Goal: Find specific page/section: Find specific page/section

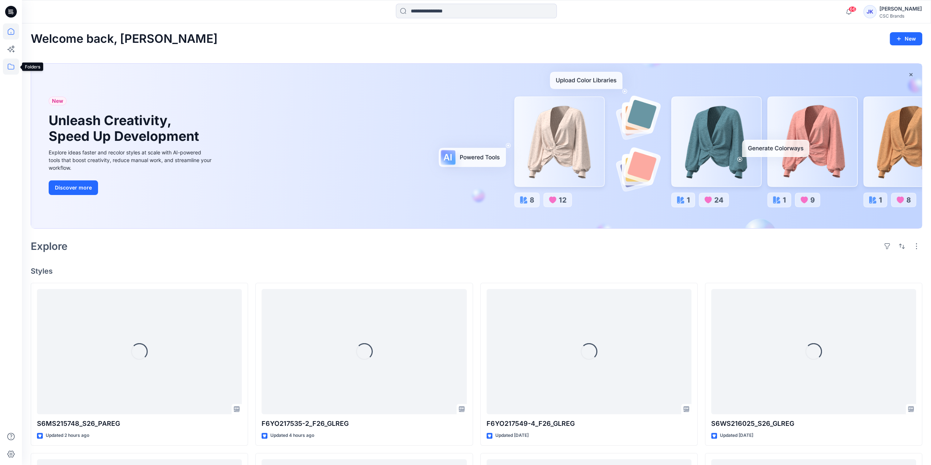
click at [10, 64] on icon at bounding box center [11, 67] width 7 height 6
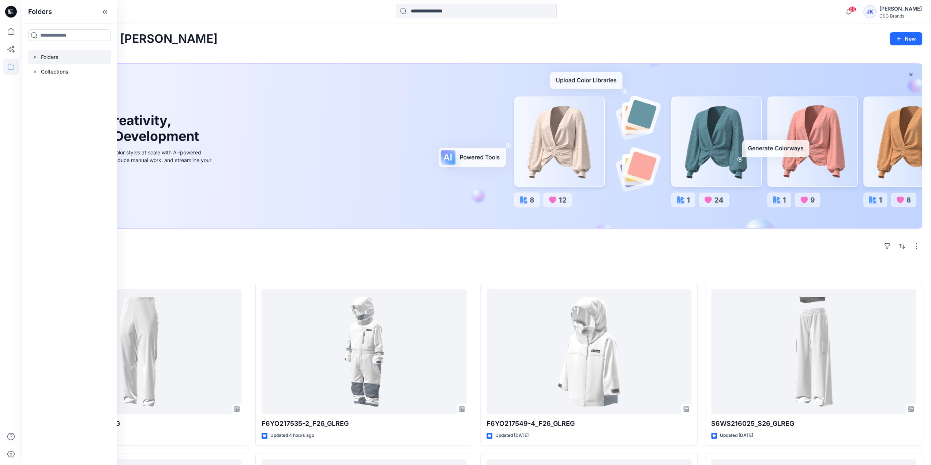
click at [62, 60] on div at bounding box center [69, 57] width 83 height 15
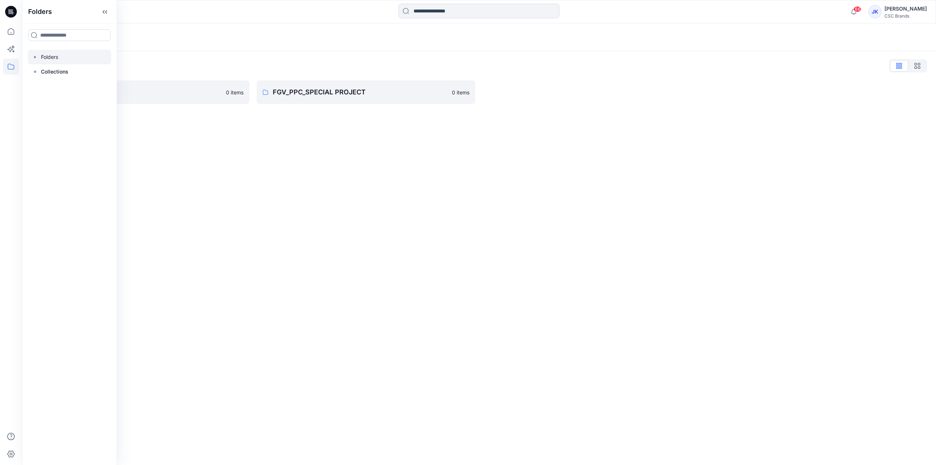
click at [316, 56] on div "Folders List FGV_PPC_PPI_PPM 0 items FGV_PPC_SPECIAL PROJECT 0 items" at bounding box center [479, 81] width 914 height 61
click at [104, 93] on p "FGV_PPC_PPI_PPM" at bounding box center [134, 92] width 175 height 10
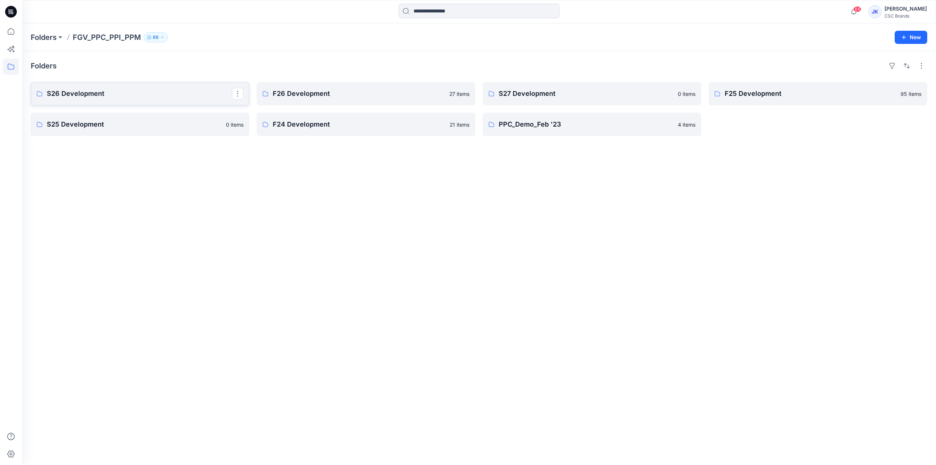
click at [177, 94] on p "S26 Development" at bounding box center [139, 94] width 185 height 10
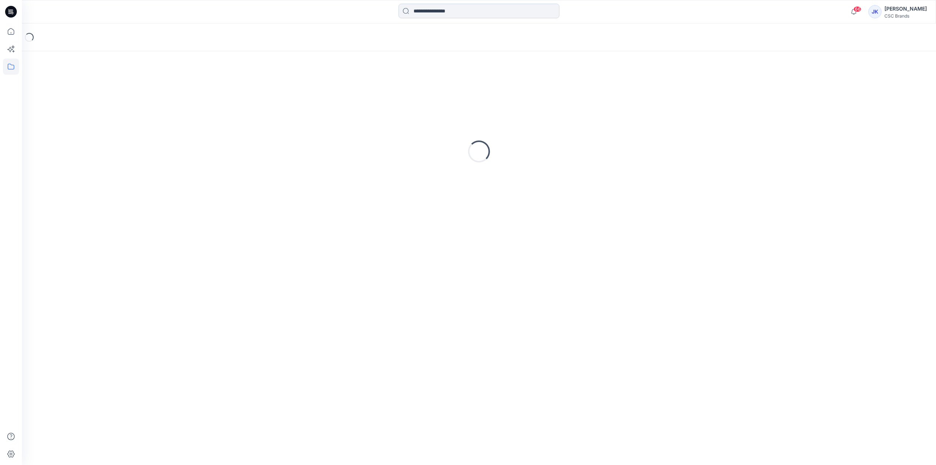
click at [452, 12] on input at bounding box center [479, 11] width 161 height 15
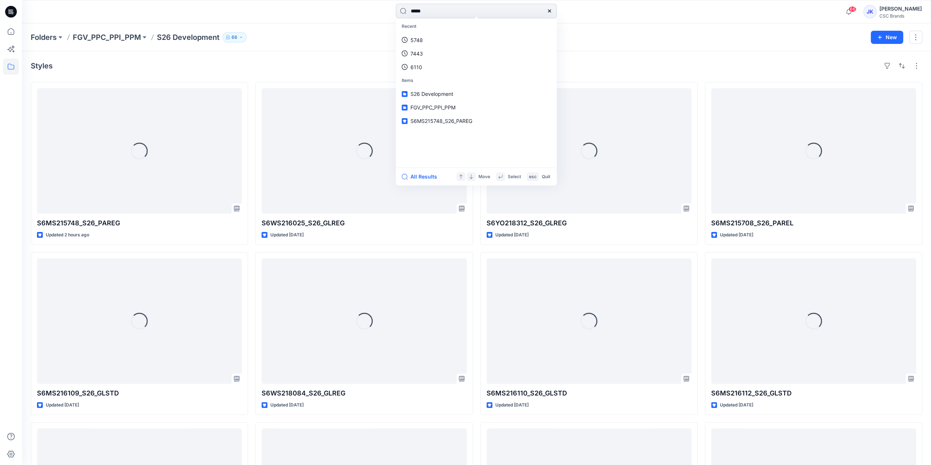
type input "******"
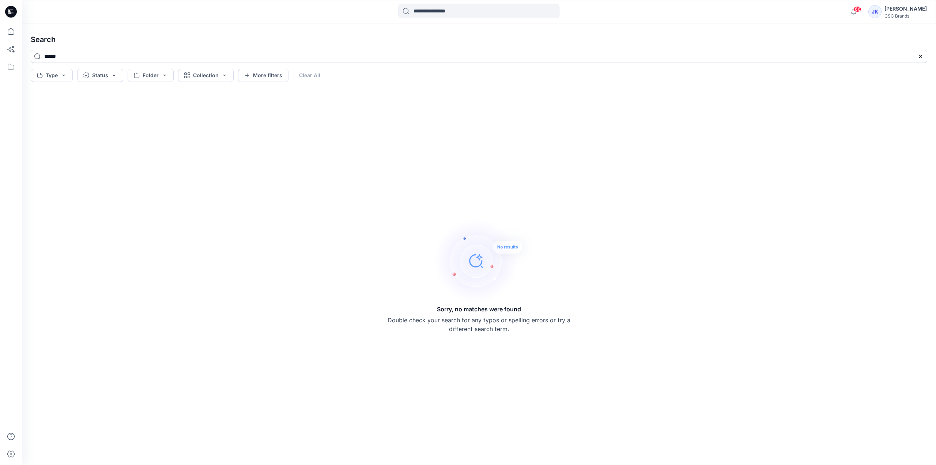
click at [81, 56] on input "******" at bounding box center [479, 56] width 897 height 13
type input "****"
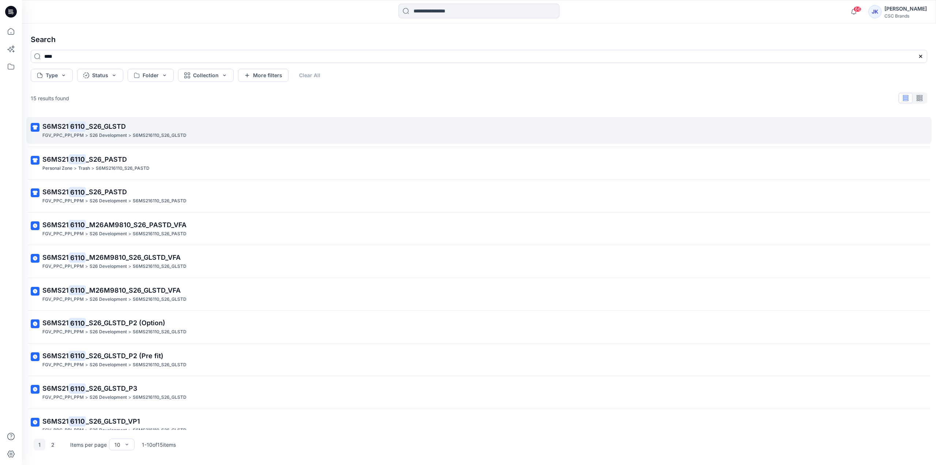
click at [117, 128] on span "_S26_GLSTD" at bounding box center [106, 127] width 40 height 8
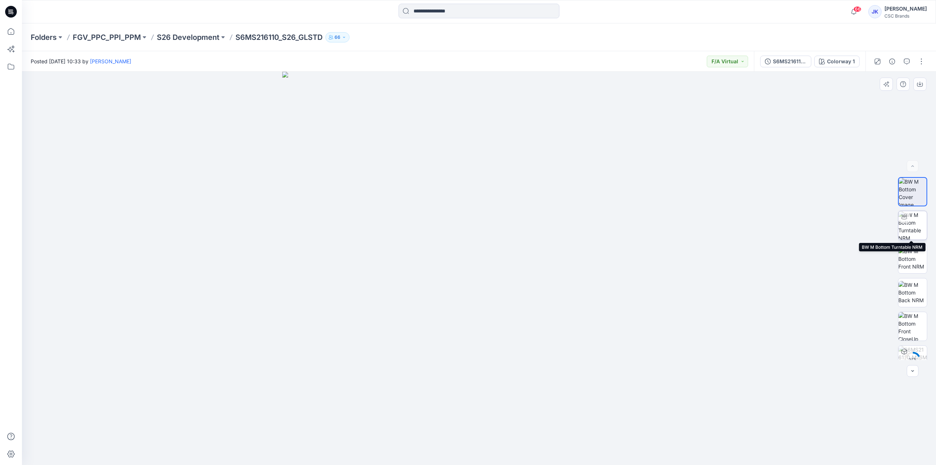
click at [919, 234] on img at bounding box center [913, 225] width 29 height 29
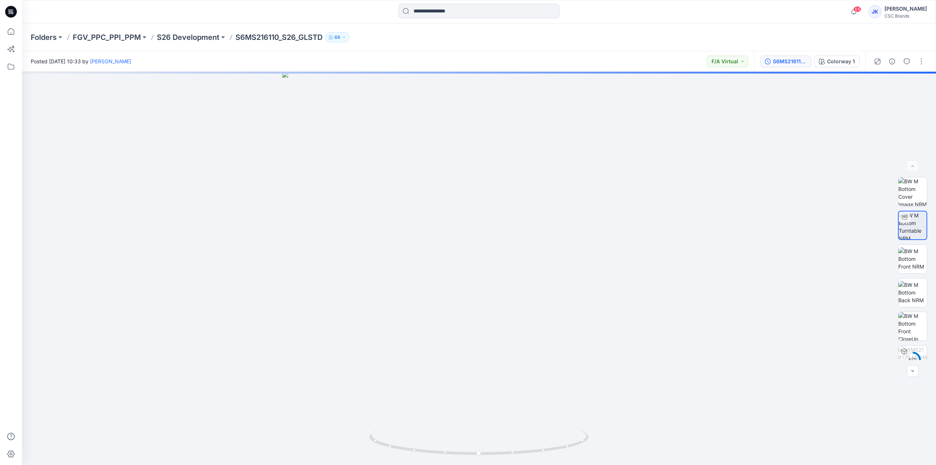
click at [787, 66] on button "S6MS216110_M26M9810_S26_GLSTD_VFA" at bounding box center [785, 62] width 51 height 12
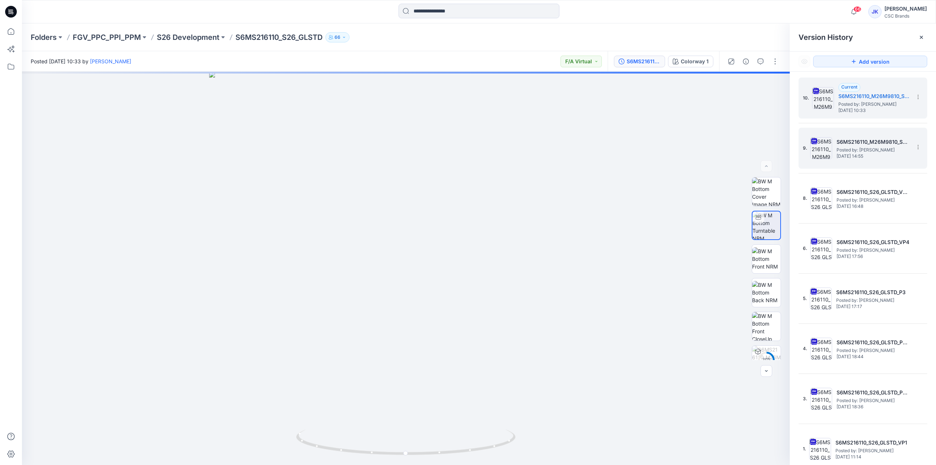
scroll to position [3, 0]
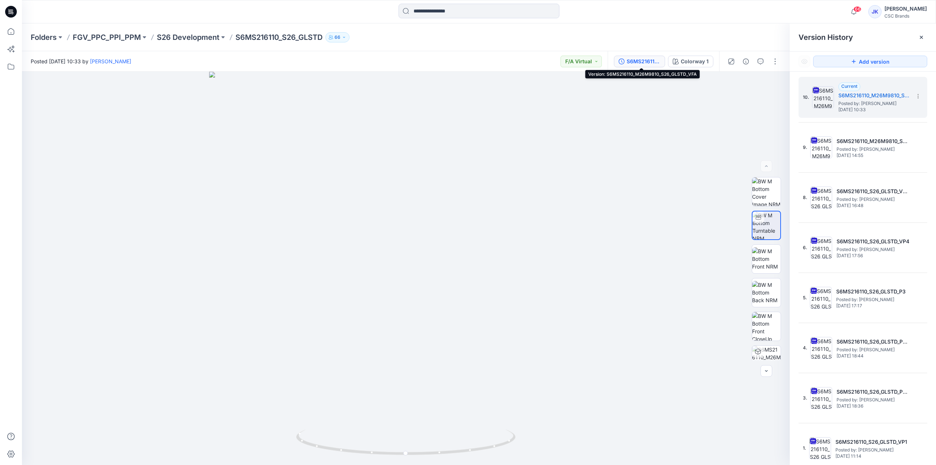
click at [742, 33] on div "Folders FGV_PPC_PPI_PPM S26 Development S6MS216110_S26_GLSTD 66" at bounding box center [451, 37] width 840 height 10
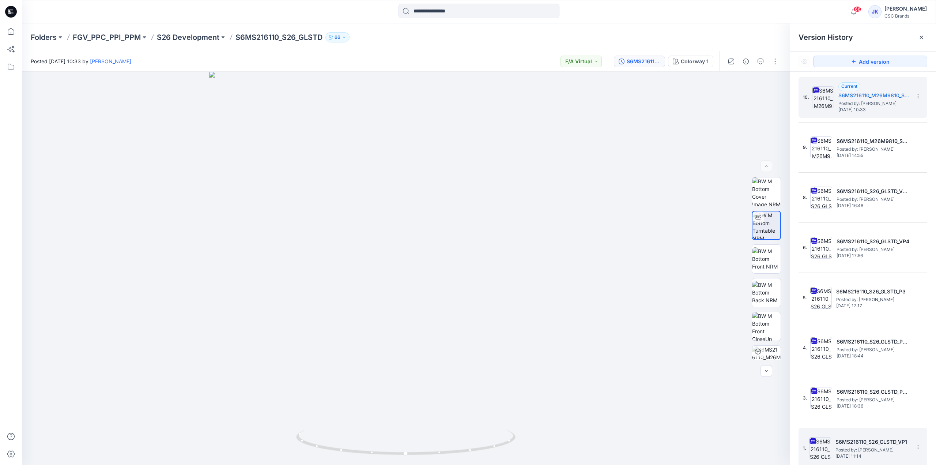
click at [821, 452] on img at bounding box center [820, 448] width 22 height 22
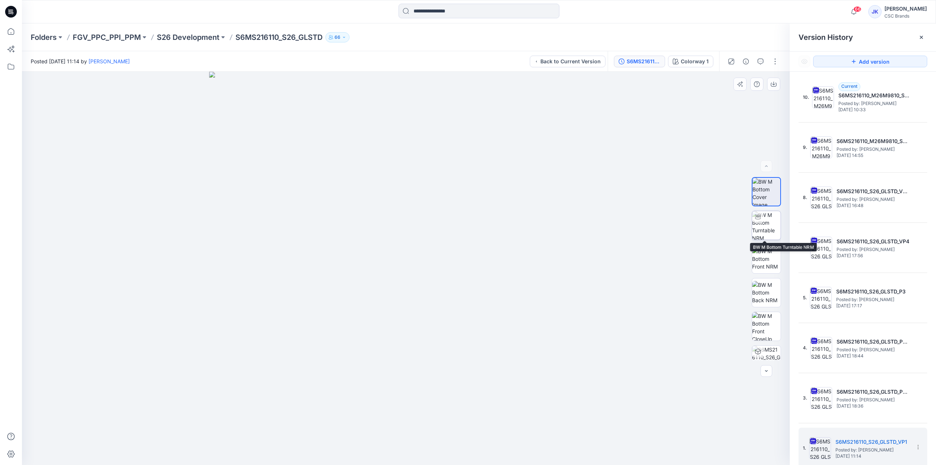
click at [761, 230] on img at bounding box center [766, 225] width 29 height 29
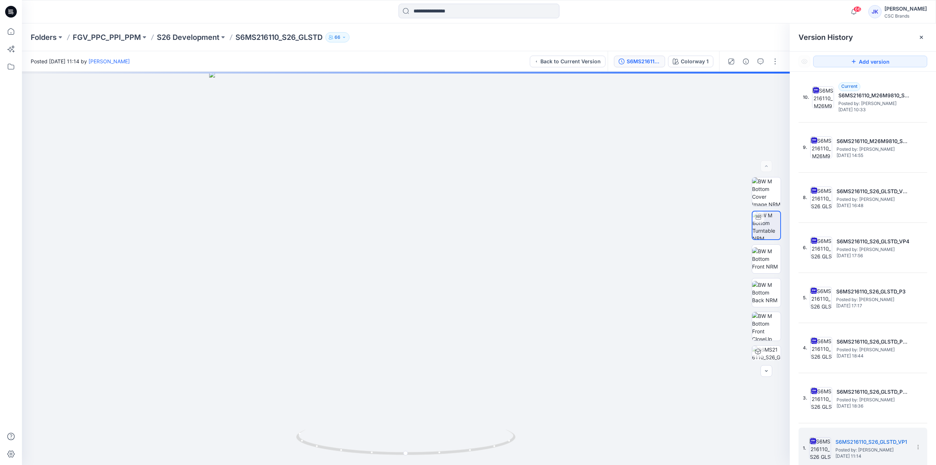
click at [918, 40] on div at bounding box center [922, 37] width 12 height 12
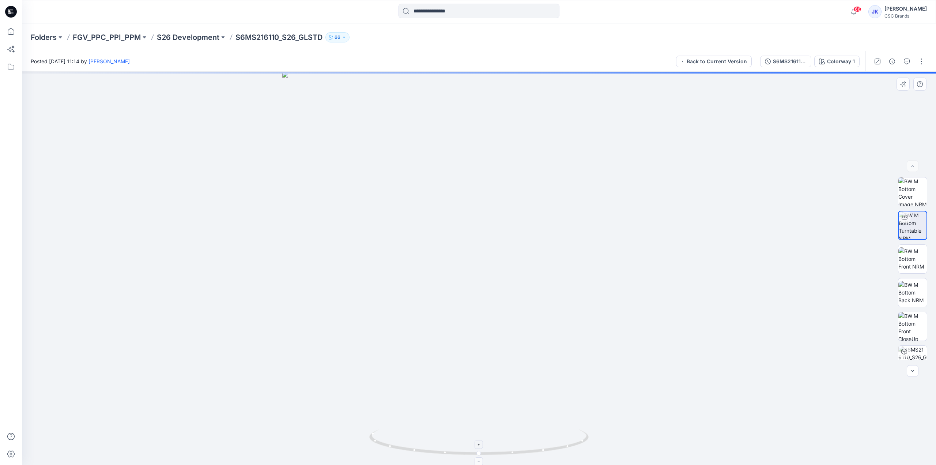
drag, startPoint x: 539, startPoint y: 451, endPoint x: 515, endPoint y: 450, distance: 24.5
click at [528, 450] on icon at bounding box center [479, 442] width 221 height 27
drag, startPoint x: 515, startPoint y: 450, endPoint x: 500, endPoint y: 453, distance: 14.9
click at [500, 453] on icon at bounding box center [479, 442] width 221 height 27
drag, startPoint x: 453, startPoint y: 7, endPoint x: 463, endPoint y: 10, distance: 9.9
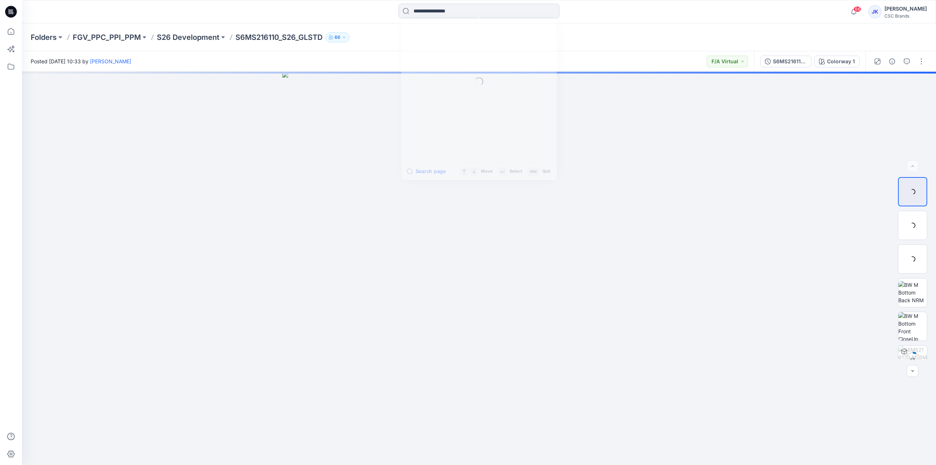
click at [453, 7] on input at bounding box center [479, 11] width 161 height 15
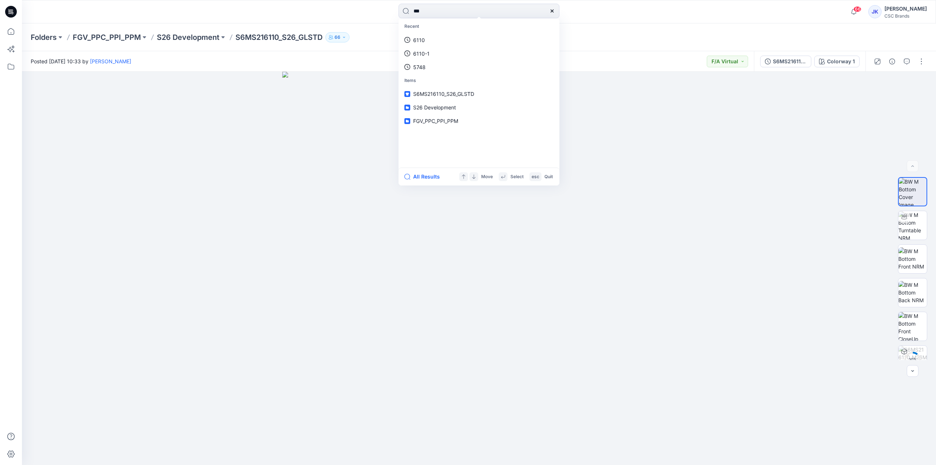
type input "****"
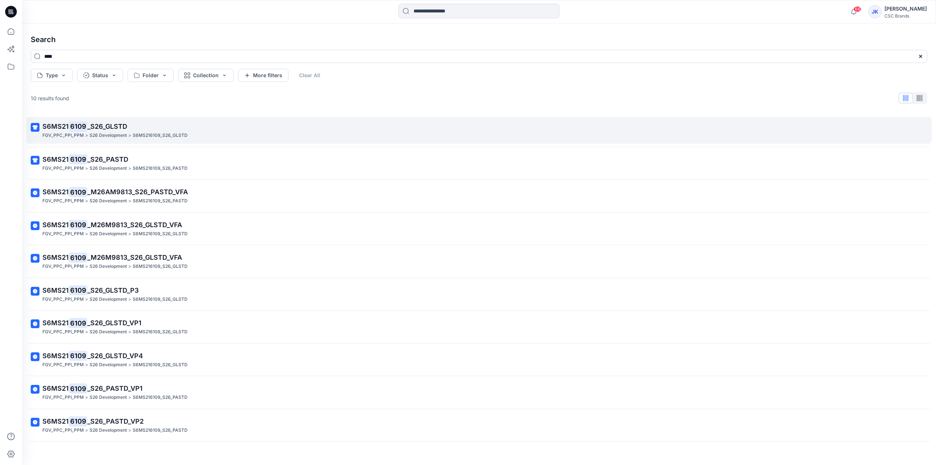
click at [105, 127] on span "_S26_GLSTD" at bounding box center [107, 127] width 40 height 8
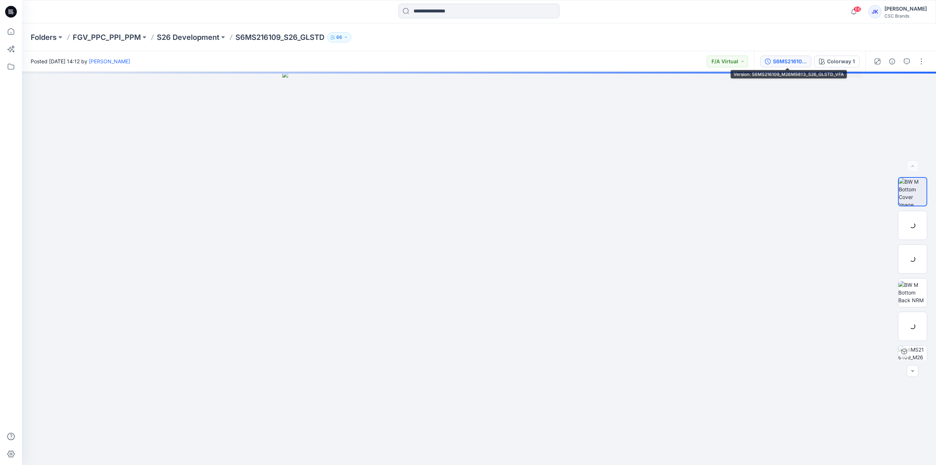
click at [802, 60] on div "S6MS216109_M26M9813_S26_GLSTD_VFA" at bounding box center [790, 61] width 34 height 8
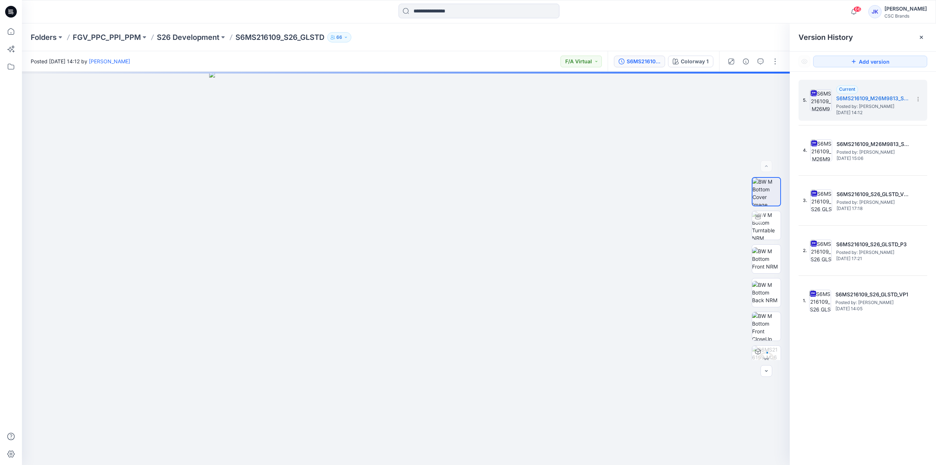
click at [652, 37] on div "Folders FGV_PPC_PPI_PPM S26 Development S6MS216109_S26_GLSTD 66" at bounding box center [451, 37] width 840 height 10
click at [765, 224] on img at bounding box center [766, 225] width 29 height 29
drag, startPoint x: 455, startPoint y: 455, endPoint x: 384, endPoint y: 458, distance: 71.3
click at [384, 458] on div at bounding box center [406, 268] width 768 height 393
drag, startPoint x: 472, startPoint y: 453, endPoint x: 493, endPoint y: 449, distance: 21.8
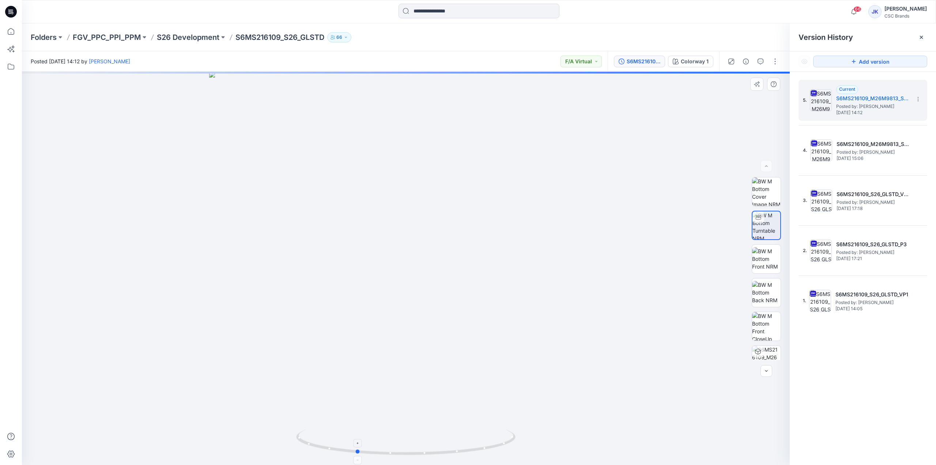
click at [493, 449] on icon at bounding box center [406, 442] width 221 height 27
drag, startPoint x: 408, startPoint y: 46, endPoint x: 418, endPoint y: 4, distance: 43.4
click at [408, 46] on div "Folders FGV_PPC_PPI_PPM S26 Development S6MS216109_S26_GLSTD 66" at bounding box center [479, 37] width 914 height 28
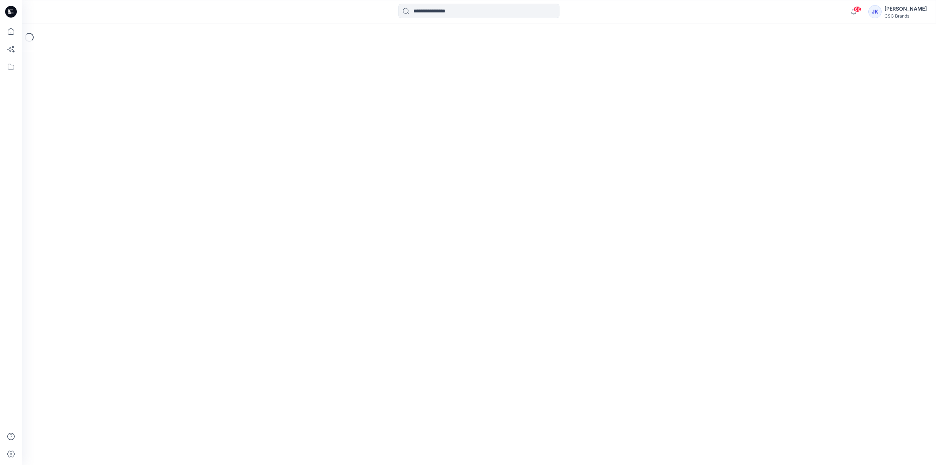
click at [430, 13] on input at bounding box center [479, 11] width 161 height 15
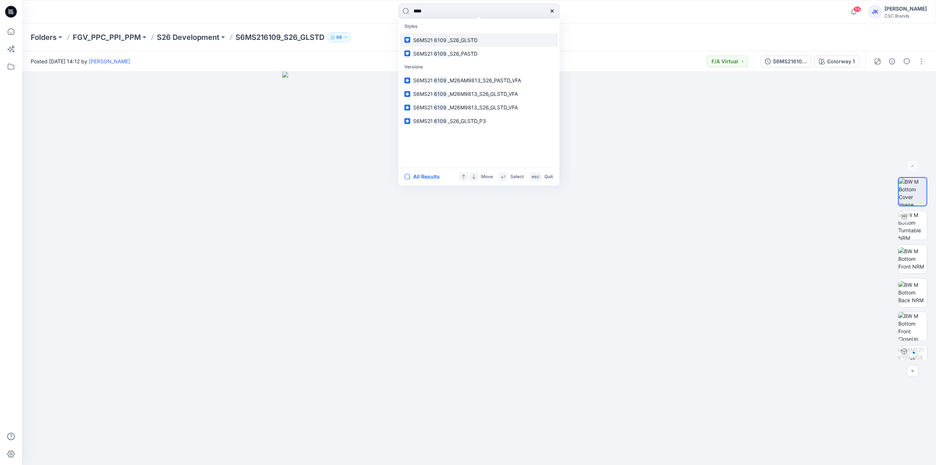
type input "****"
click at [477, 40] on span "_S26_GLSTD" at bounding box center [463, 40] width 30 height 6
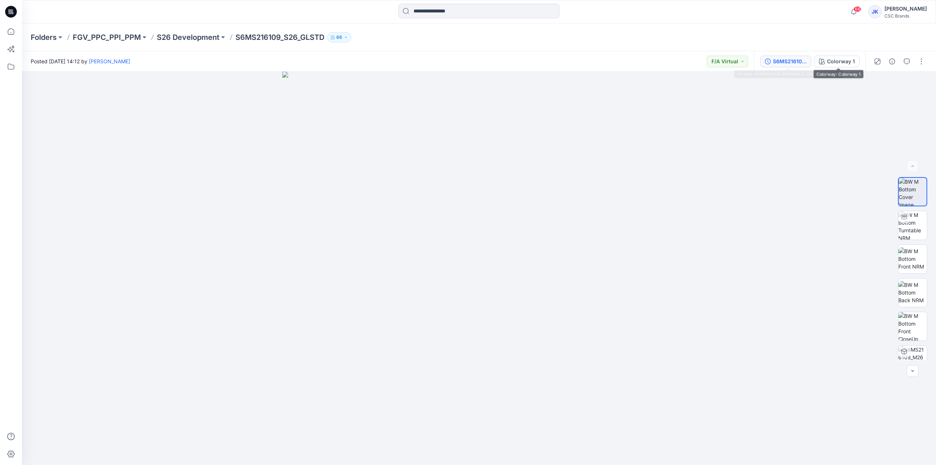
click at [793, 59] on div "S6MS216109_M26M9813_S26_GLSTD_VFA" at bounding box center [790, 61] width 34 height 8
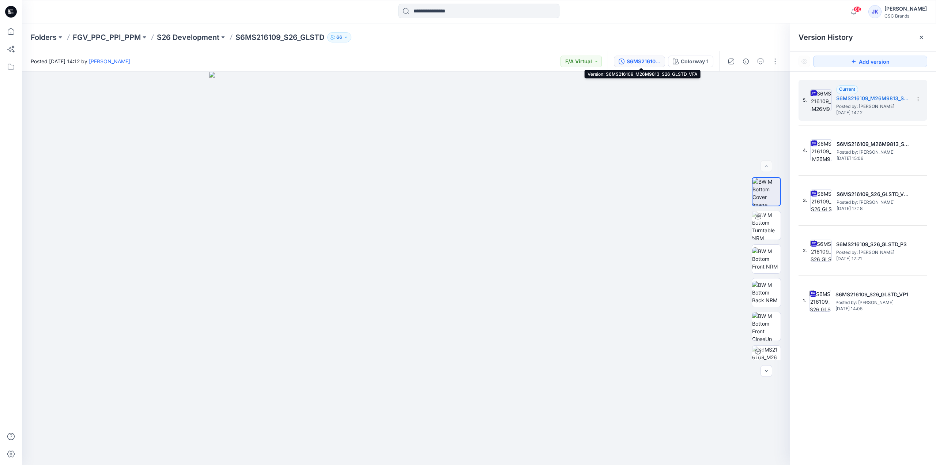
drag, startPoint x: 474, startPoint y: 12, endPoint x: 469, endPoint y: 16, distance: 6.5
click at [474, 12] on input at bounding box center [479, 11] width 161 height 15
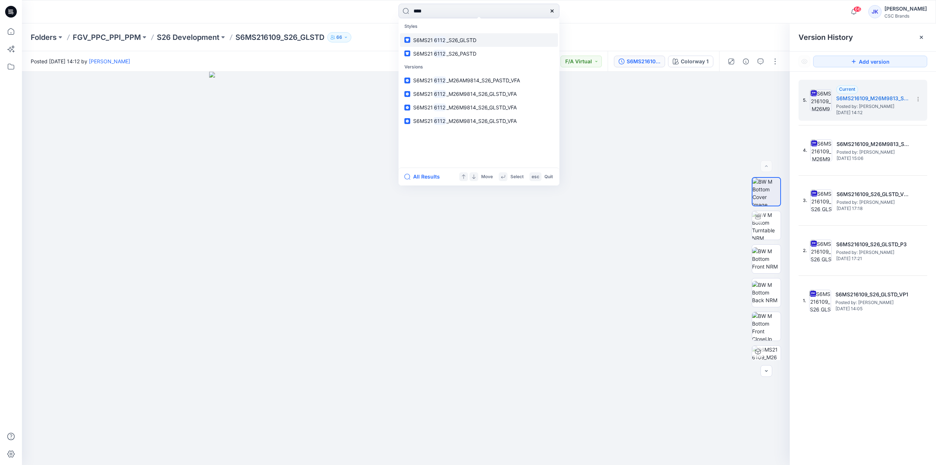
type input "****"
click at [471, 35] on link "S6MS21 6112 _S26_GLSTD" at bounding box center [479, 40] width 158 height 14
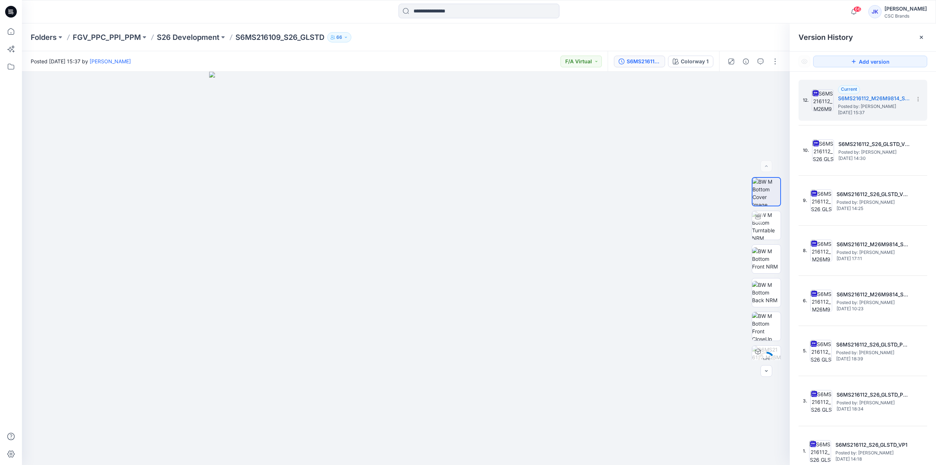
drag, startPoint x: 921, startPoint y: 38, endPoint x: 839, endPoint y: 38, distance: 82.3
click at [921, 38] on icon at bounding box center [922, 37] width 6 height 6
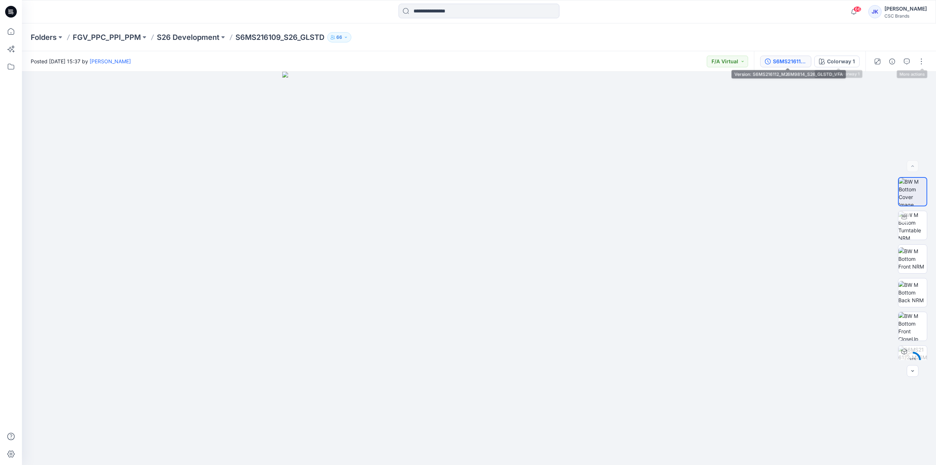
click at [792, 61] on div "S6MS216112_M26M9814_S26_GLSTD_VFA" at bounding box center [790, 61] width 34 height 8
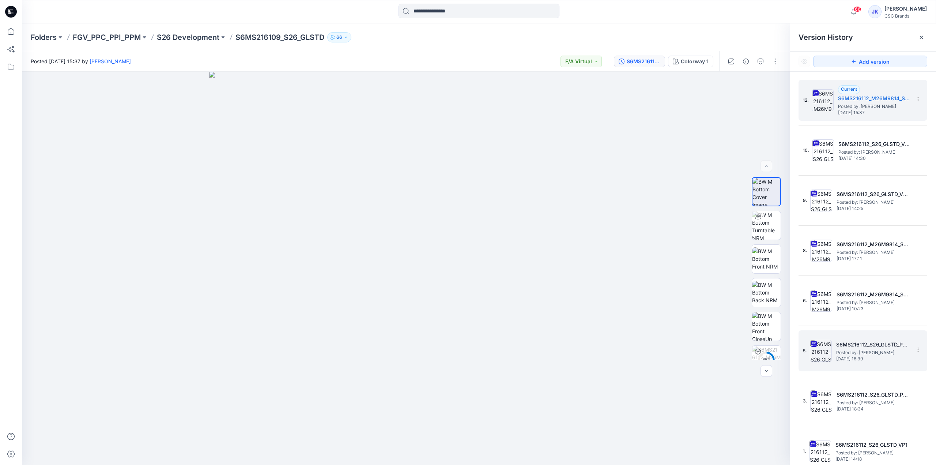
scroll to position [3, 0]
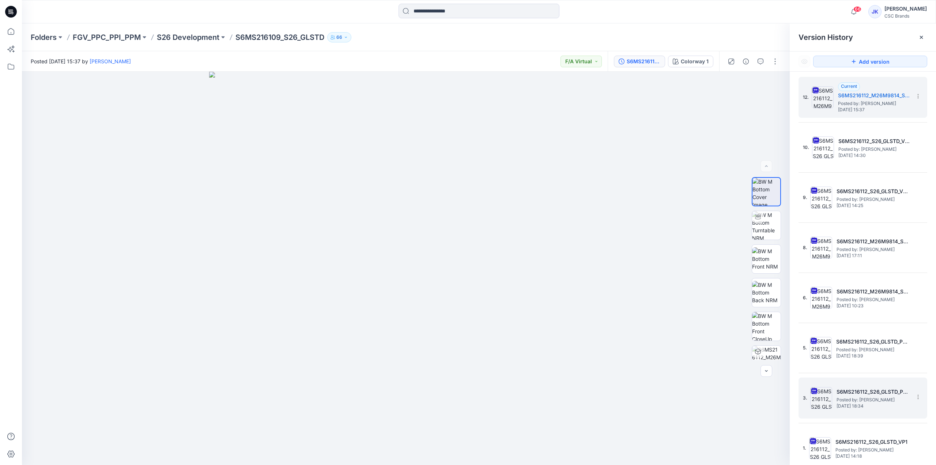
click at [880, 387] on h5 "S6MS216112_S26_GLSTD_P2 (Pre fit)" at bounding box center [873, 391] width 73 height 9
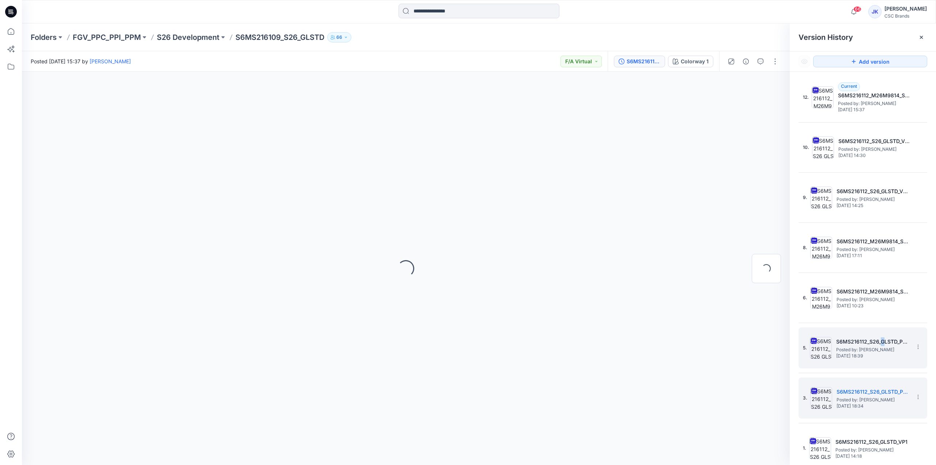
click at [882, 339] on h5 "S6MS216112_S26_GLSTD_P2 (Option)" at bounding box center [872, 341] width 73 height 9
click at [884, 339] on h5 "S6MS216112_S26_GLSTD_P2 (Option)" at bounding box center [872, 341] width 73 height 9
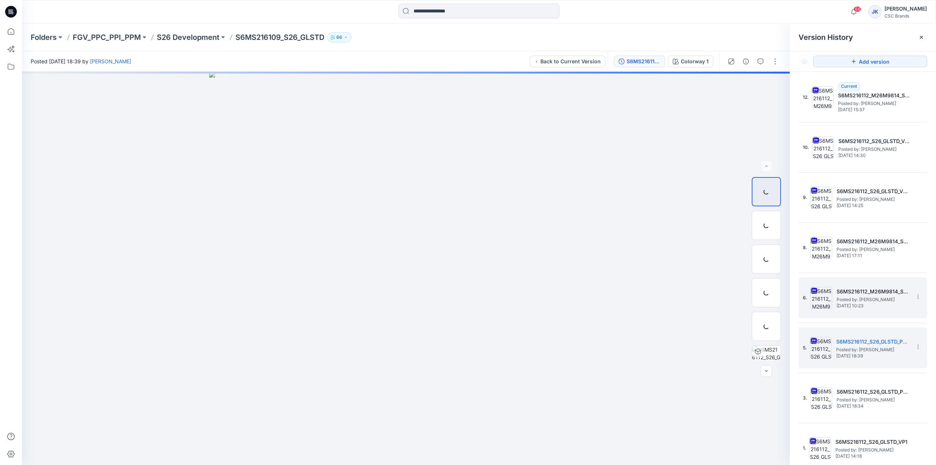
click at [889, 291] on h5 "S6MS216112_M26M9814_S26_GLSTD_VFA" at bounding box center [873, 291] width 73 height 9
